Goal: Download file/media

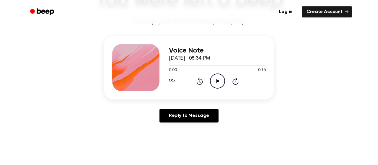
scroll to position [32, 0]
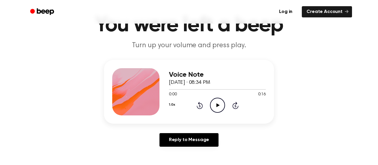
click at [137, 87] on div at bounding box center [135, 91] width 47 height 47
click at [289, 9] on link "Log in" at bounding box center [285, 12] width 25 height 14
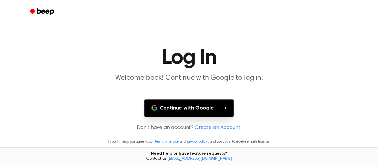
click at [196, 117] on button "Continue with Google" at bounding box center [189, 108] width 90 height 17
click at [201, 113] on button "Continue with Google" at bounding box center [189, 108] width 90 height 17
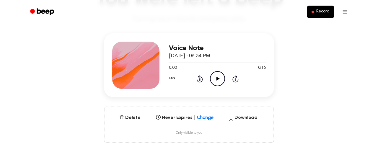
scroll to position [59, 0]
click at [136, 64] on div at bounding box center [135, 65] width 47 height 47
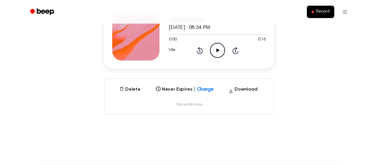
scroll to position [74, 0]
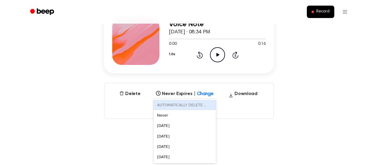
click at [206, 96] on div "6 results available. Use Up and Down to choose options, press Enter to select t…" at bounding box center [185, 92] width 62 height 8
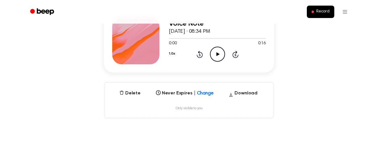
click at [263, 112] on div "Delete Never Expires | Change Select... Download Only visible to you" at bounding box center [189, 100] width 170 height 36
click at [250, 90] on button "Download" at bounding box center [243, 94] width 34 height 9
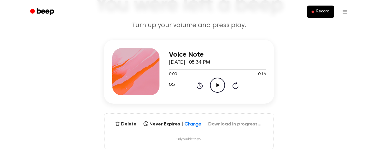
scroll to position [53, 0]
click at [126, 122] on button "Delete" at bounding box center [130, 124] width 26 height 7
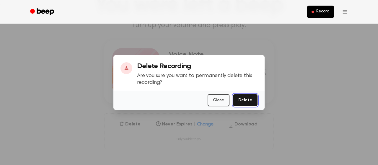
click at [250, 104] on button "Delete" at bounding box center [245, 100] width 25 height 12
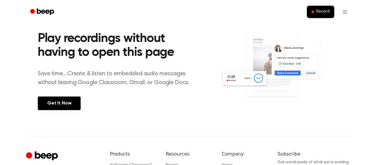
scroll to position [104, 0]
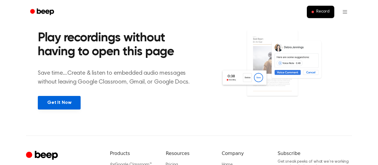
click at [62, 105] on link "Get It Now" at bounding box center [59, 103] width 43 height 14
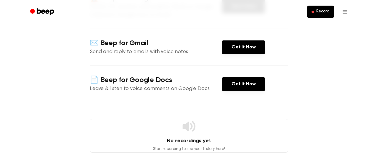
scroll to position [100, 0]
click at [235, 81] on link "Get It Now" at bounding box center [243, 84] width 43 height 14
